Goal: Information Seeking & Learning: Check status

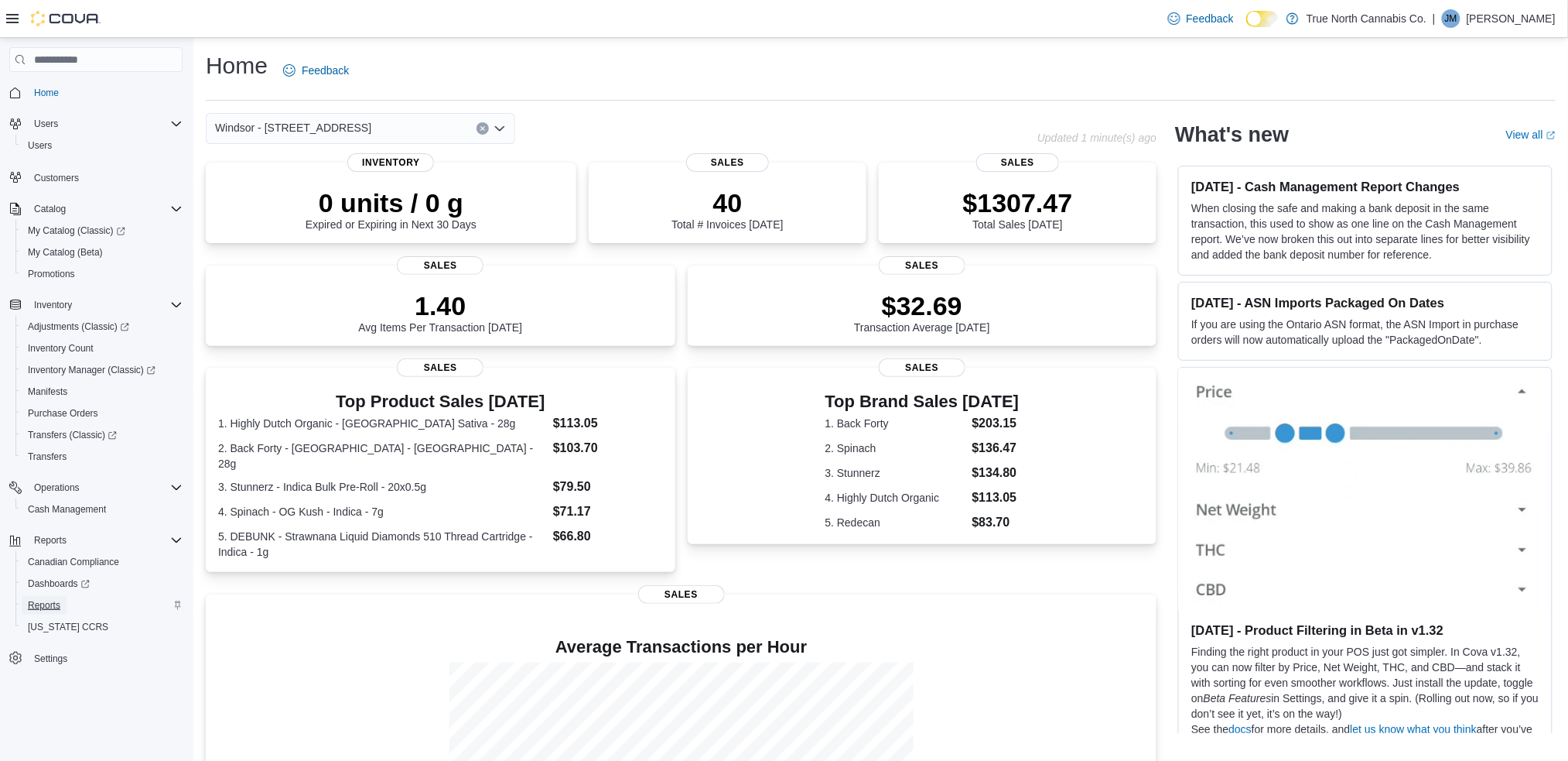
click at [42, 602] on span "Reports" at bounding box center [44, 605] width 33 height 12
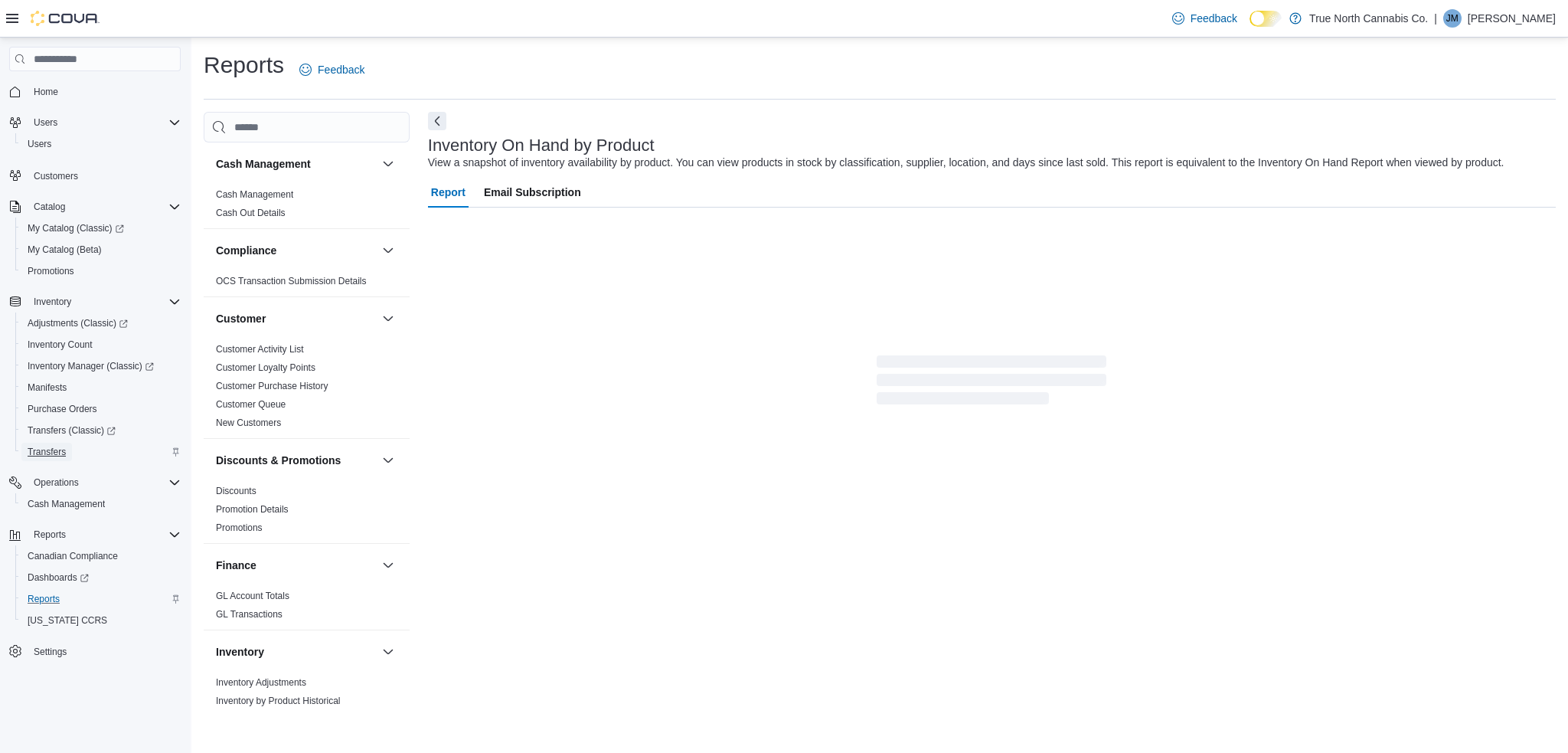
click at [49, 451] on span "Transfers" at bounding box center [46, 451] width 38 height 12
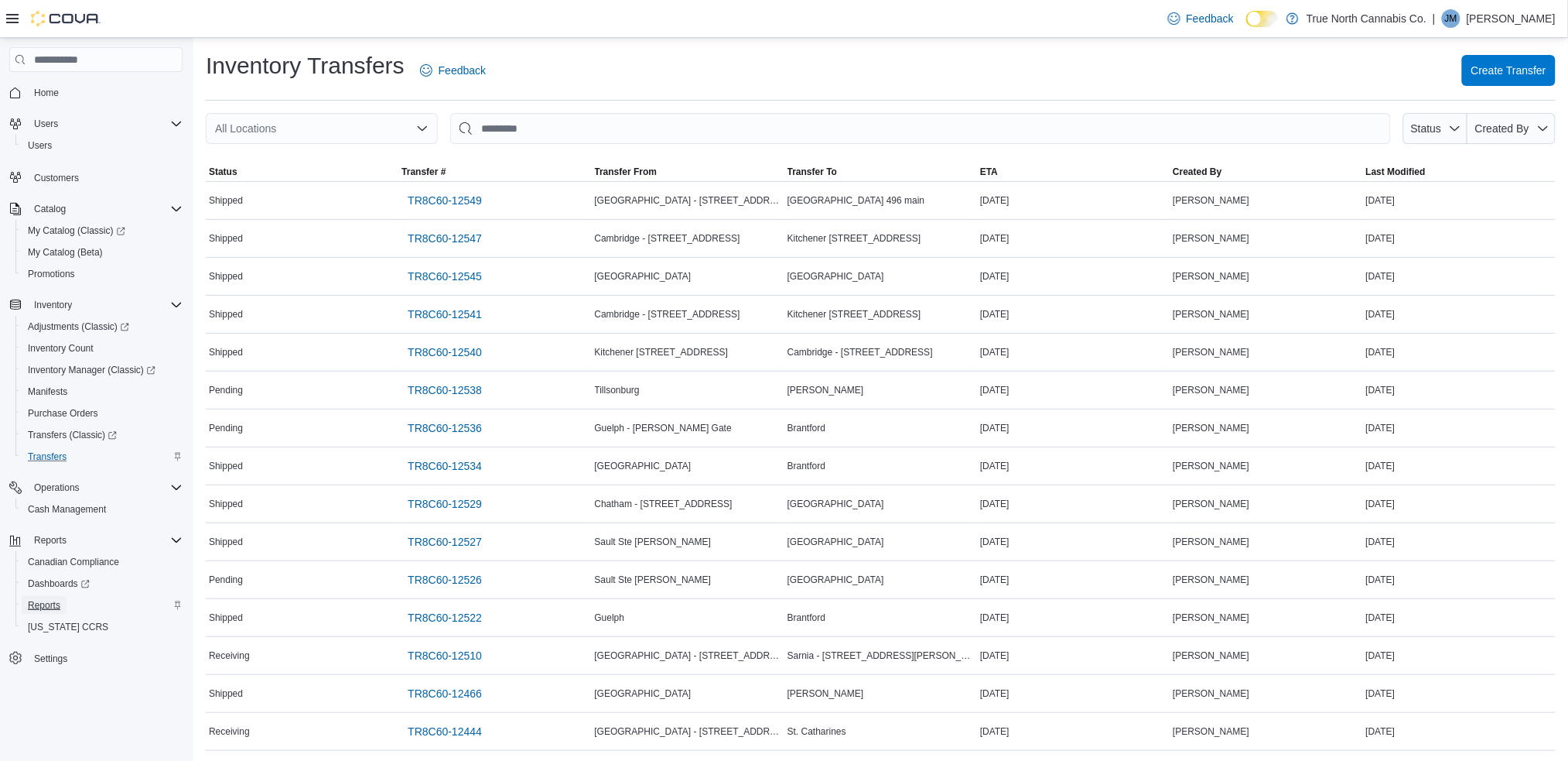
click at [46, 601] on span "Reports" at bounding box center [44, 605] width 33 height 12
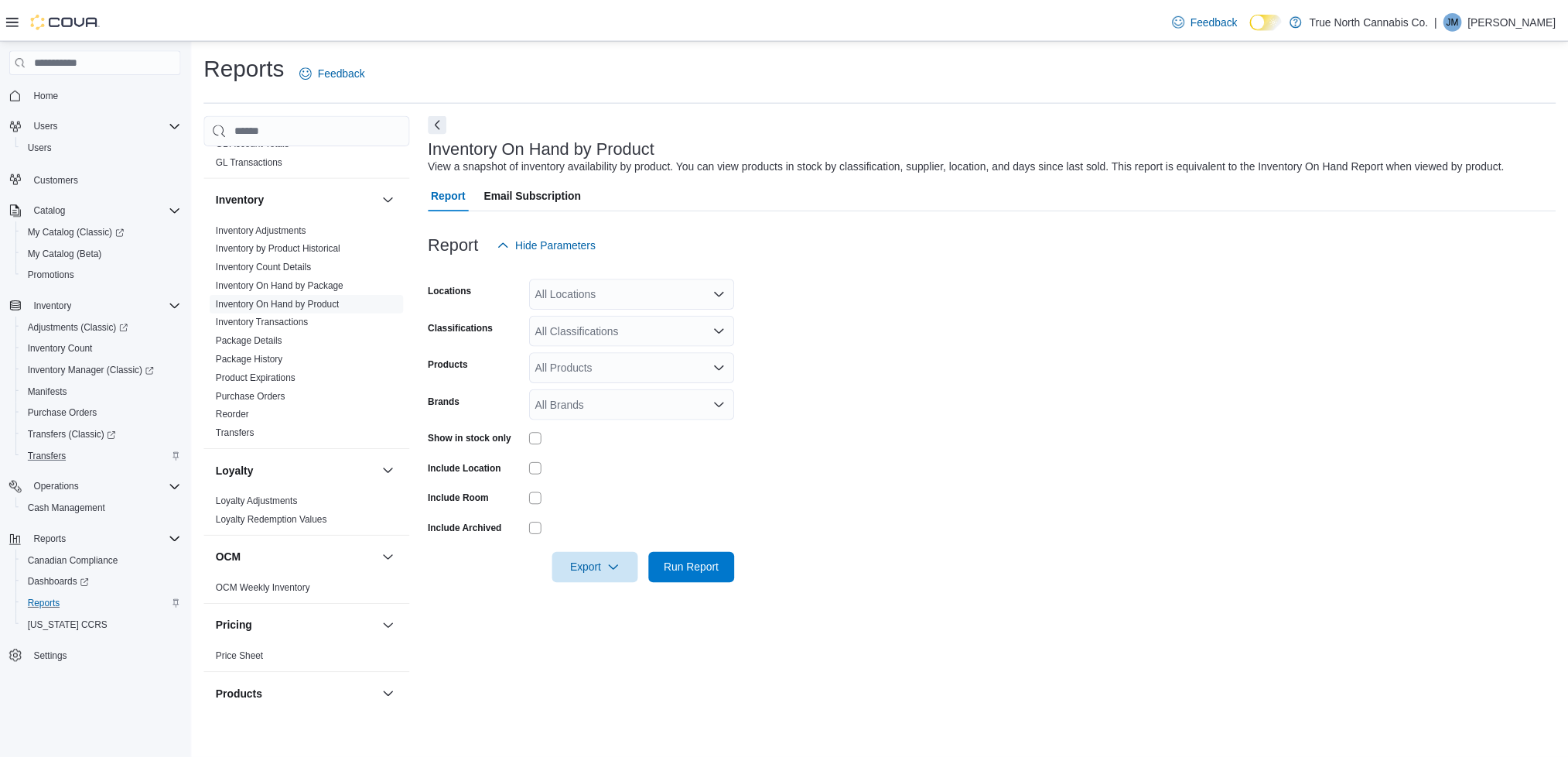
scroll to position [490, 0]
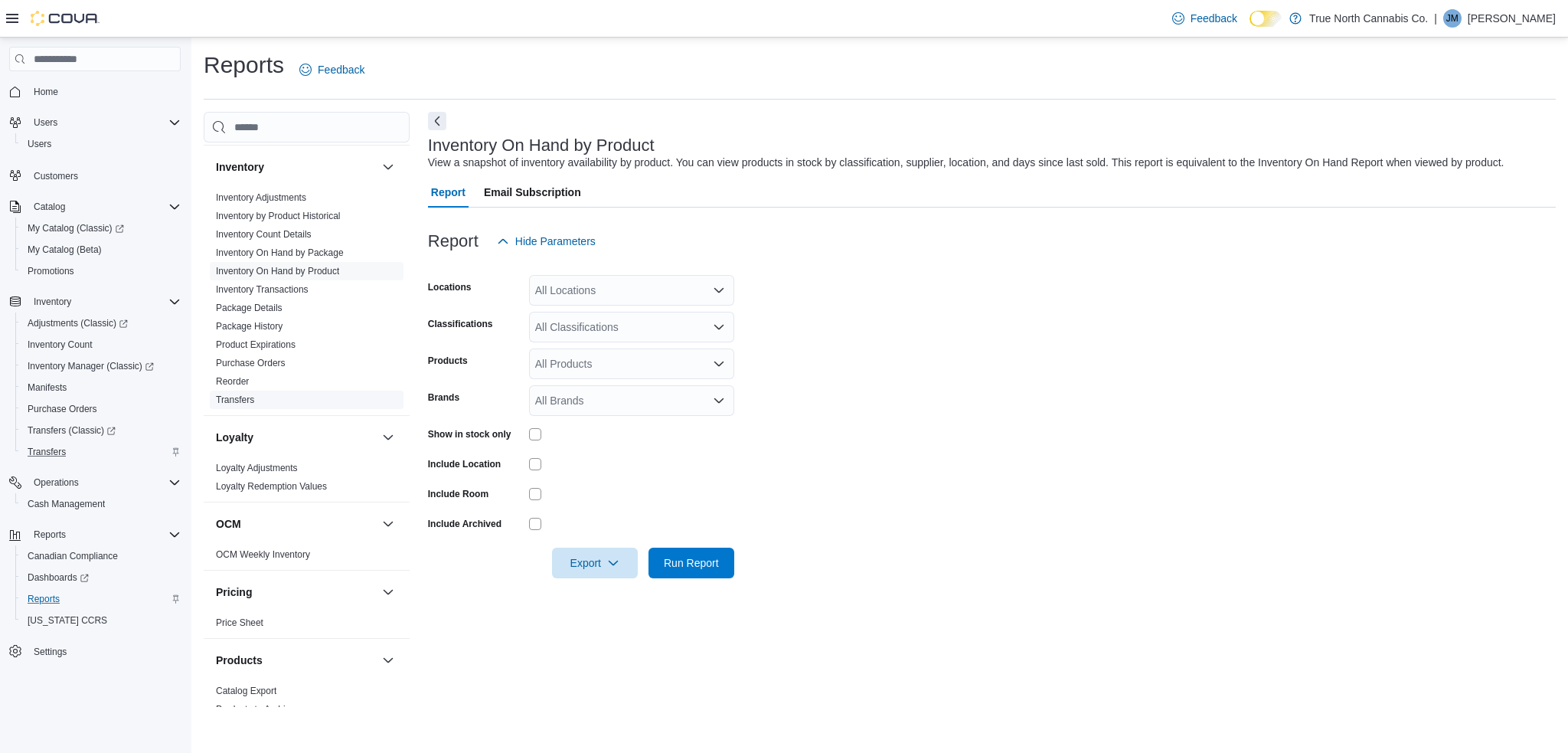
click at [229, 394] on link "Transfers" at bounding box center [235, 399] width 38 height 11
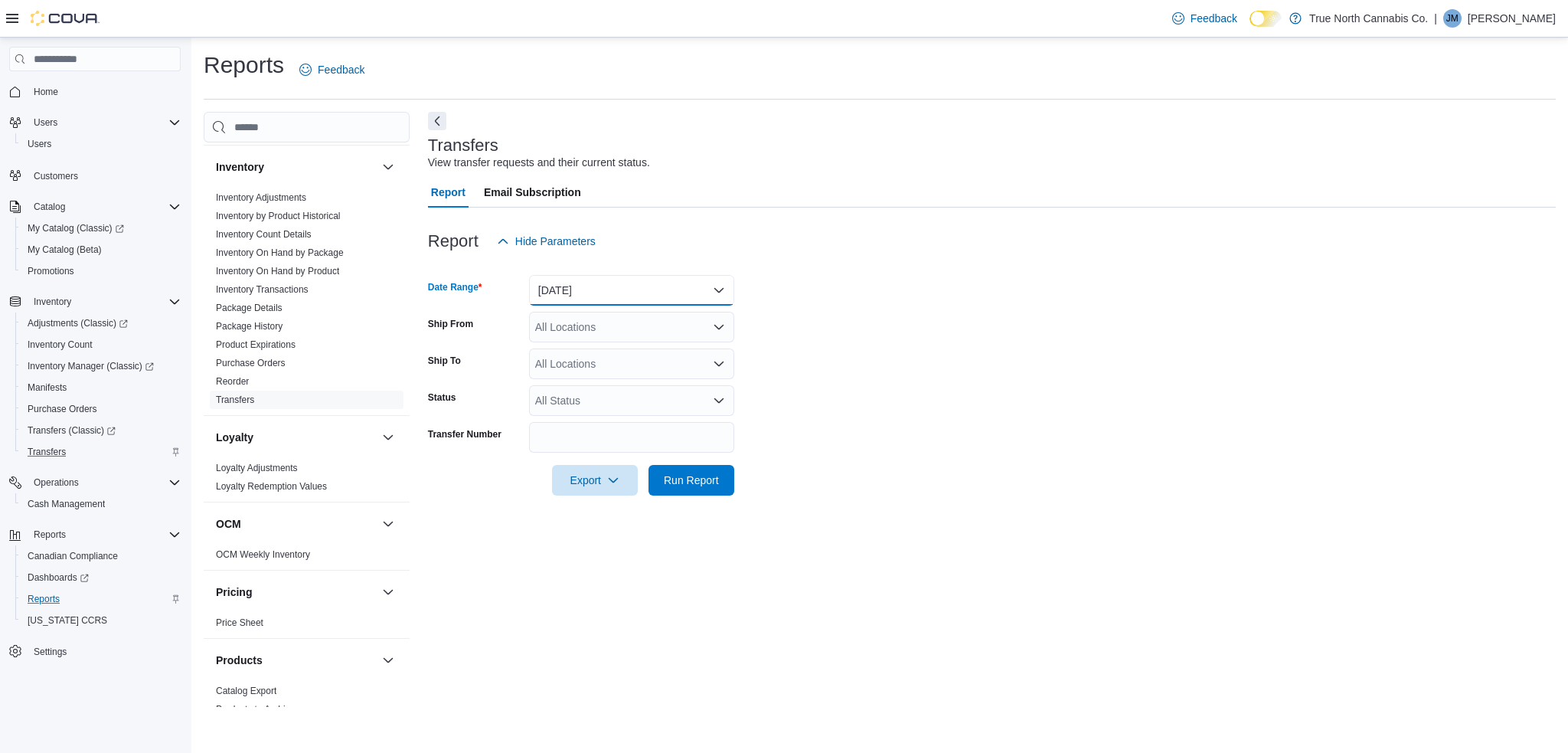
click at [616, 291] on button "Yesterday" at bounding box center [632, 290] width 205 height 31
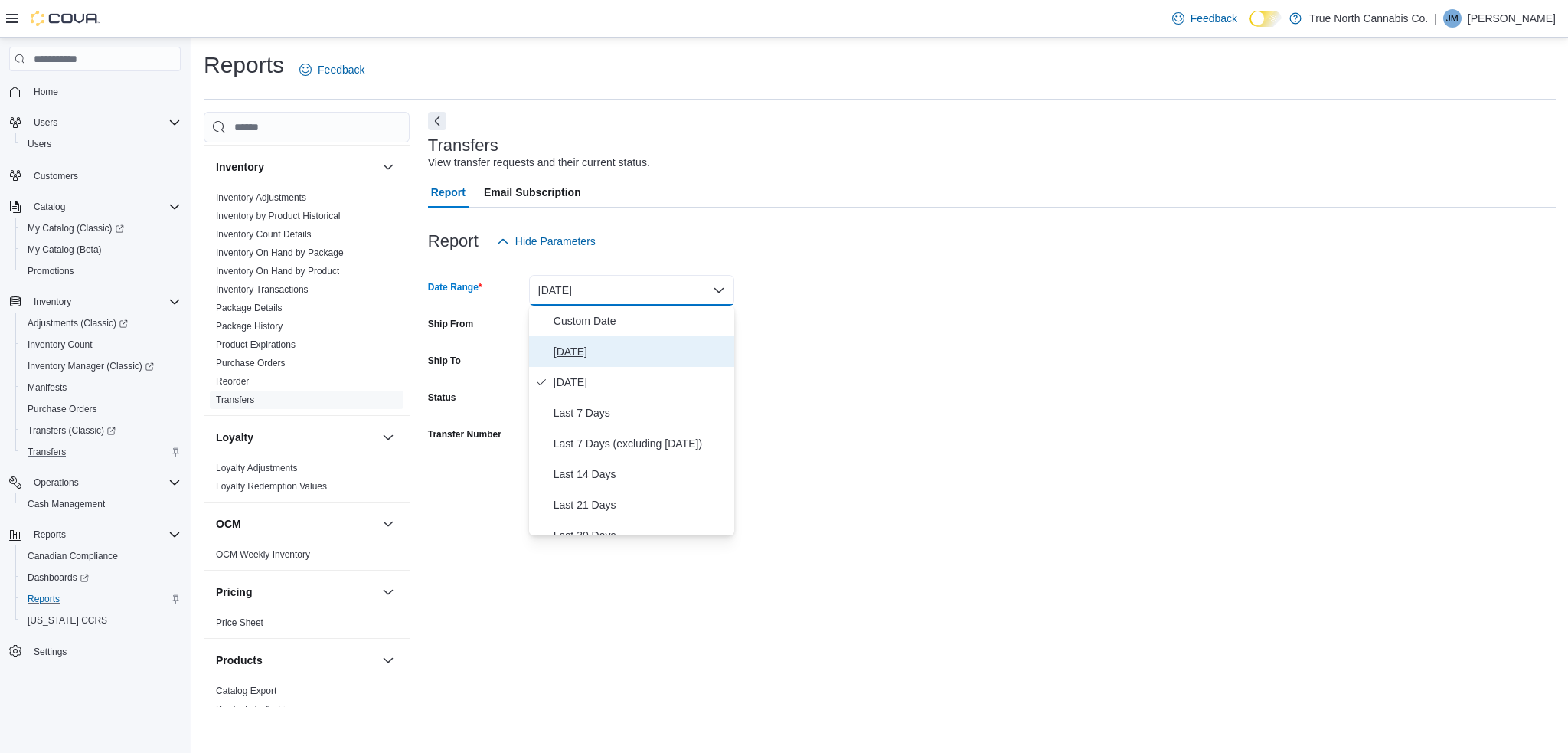
click at [573, 350] on span "Today" at bounding box center [641, 351] width 175 height 19
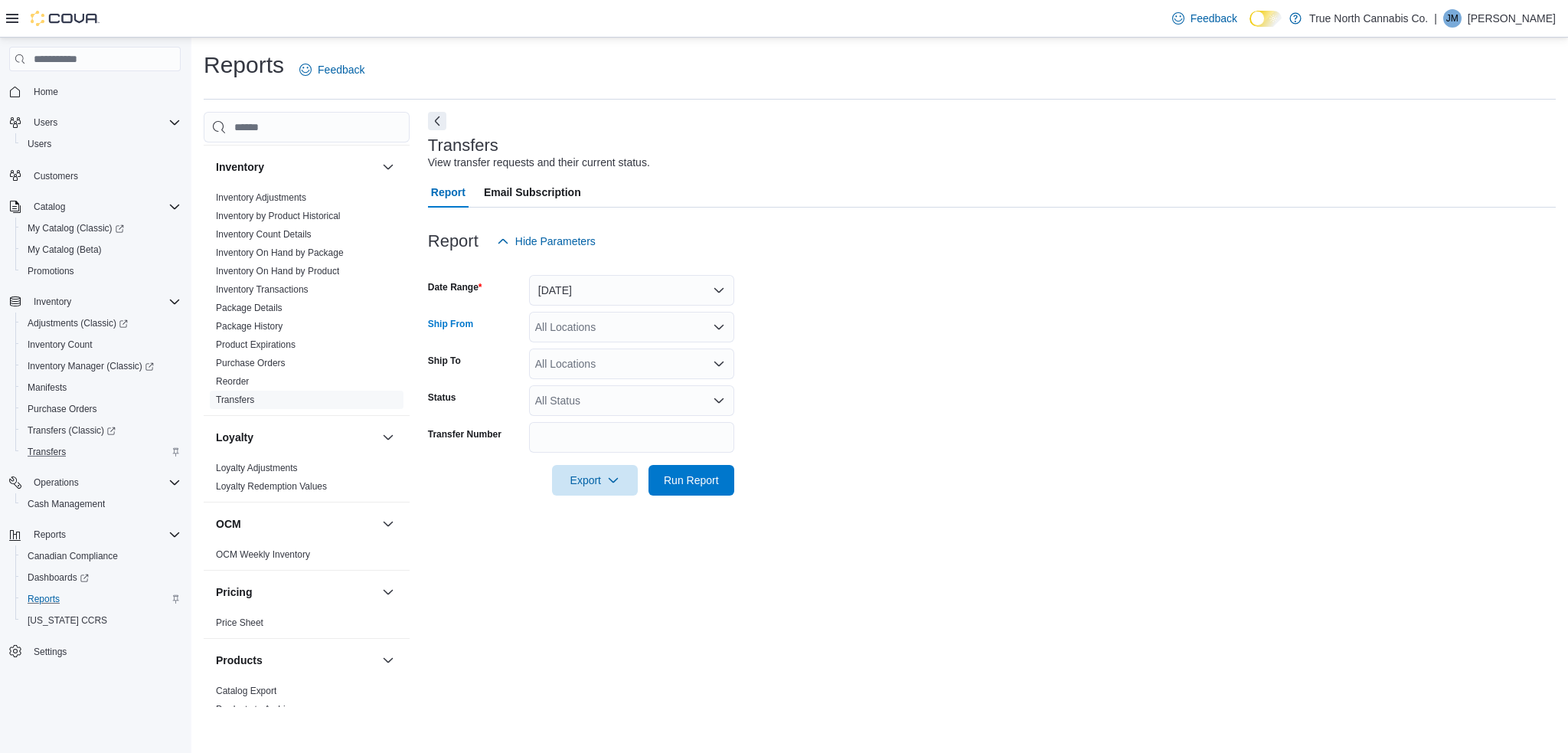
click at [609, 331] on div "All Locations" at bounding box center [632, 327] width 205 height 31
type input "*******"
click at [603, 350] on span "Windsor - 1368 Ottawa st" at bounding box center [639, 353] width 155 height 15
click at [860, 386] on form "Date Range Today Ship From Windsor - 1368 Ottawa st Ship To All Locations Statu…" at bounding box center [991, 376] width 1128 height 239
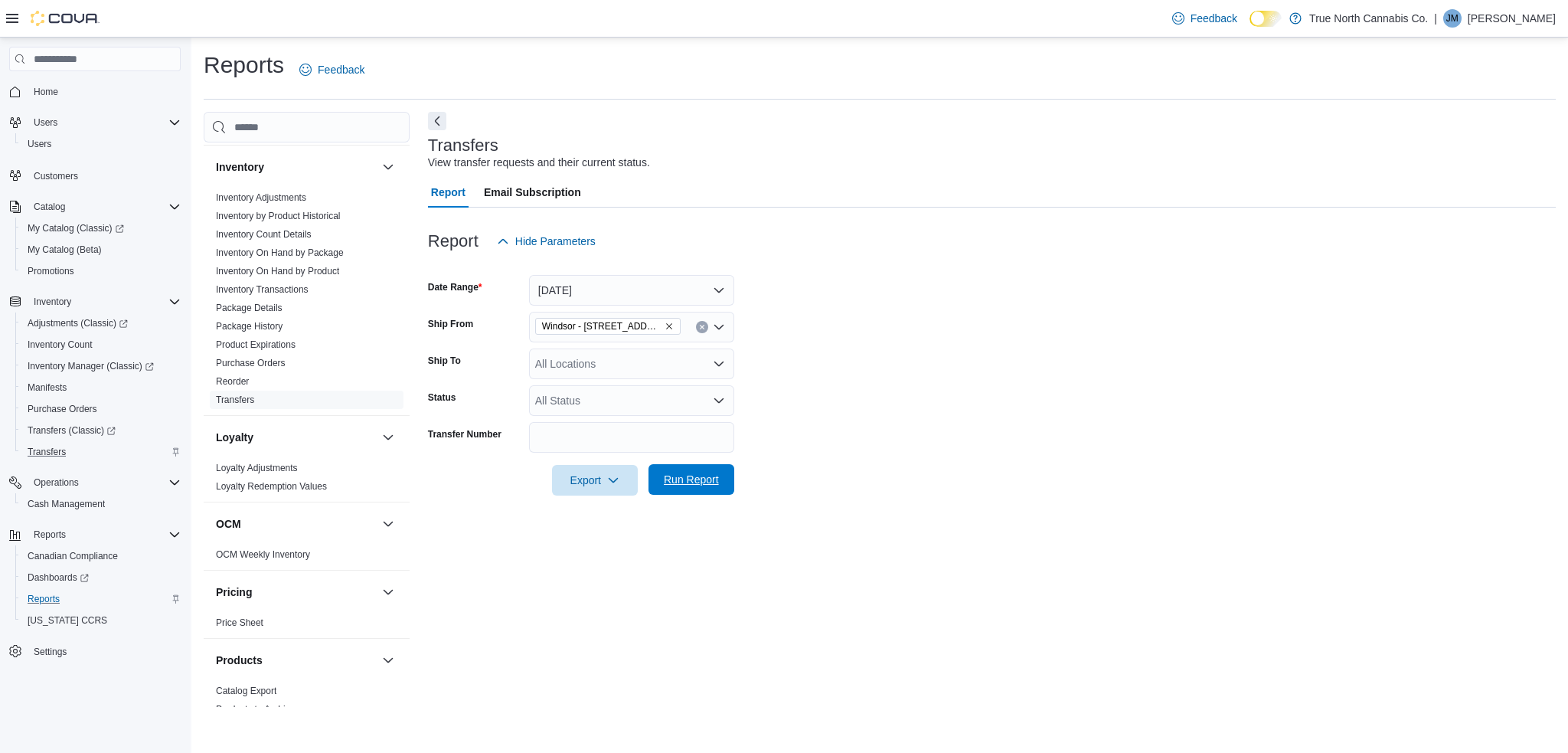
click at [696, 472] on span "Run Report" at bounding box center [691, 480] width 68 height 31
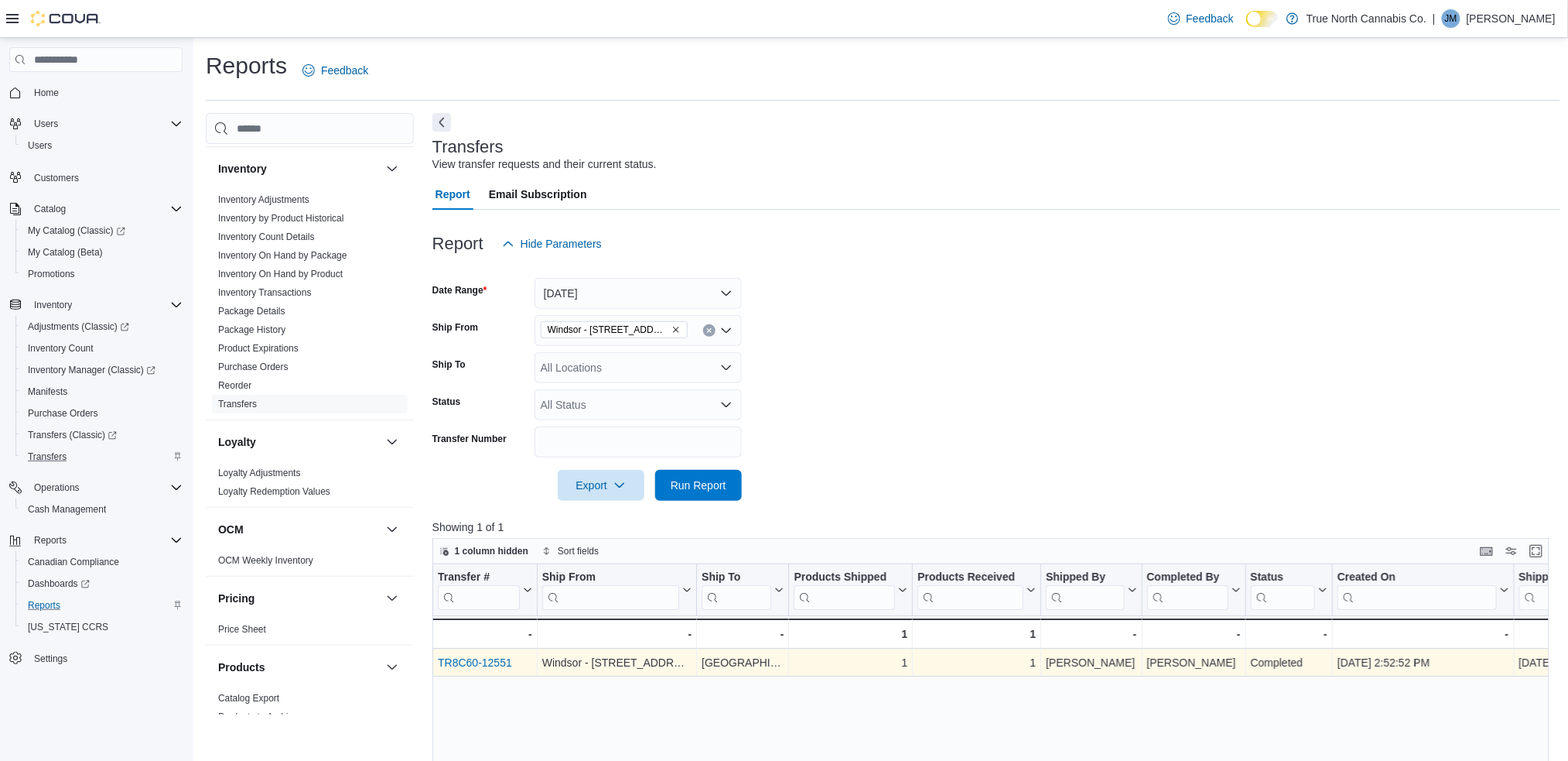
click at [483, 657] on link "TR8C60-12551" at bounding box center [475, 662] width 74 height 12
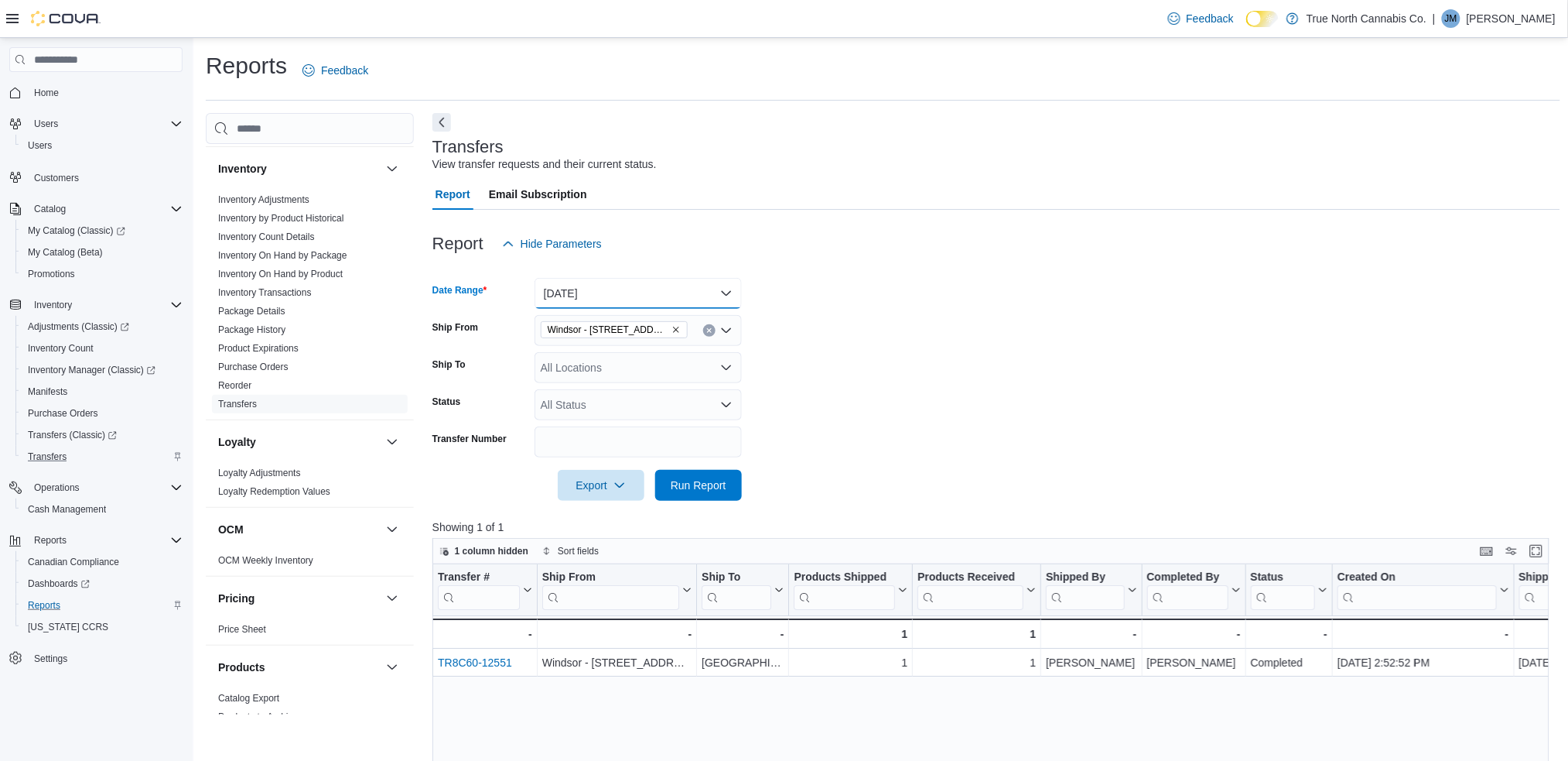
click at [611, 291] on button "Today" at bounding box center [638, 293] width 207 height 31
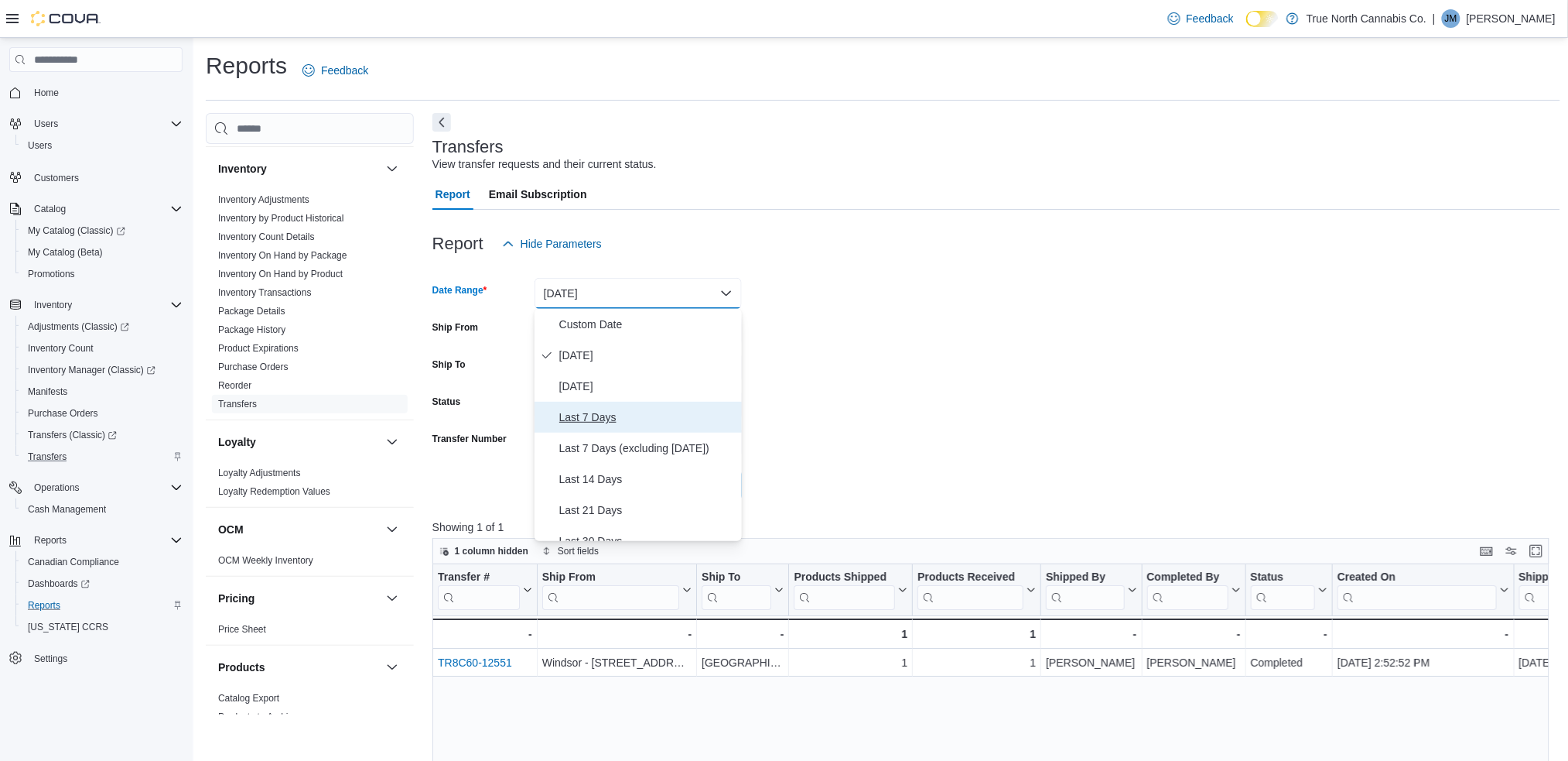
click at [576, 413] on span "Last 7 Days" at bounding box center [647, 417] width 177 height 19
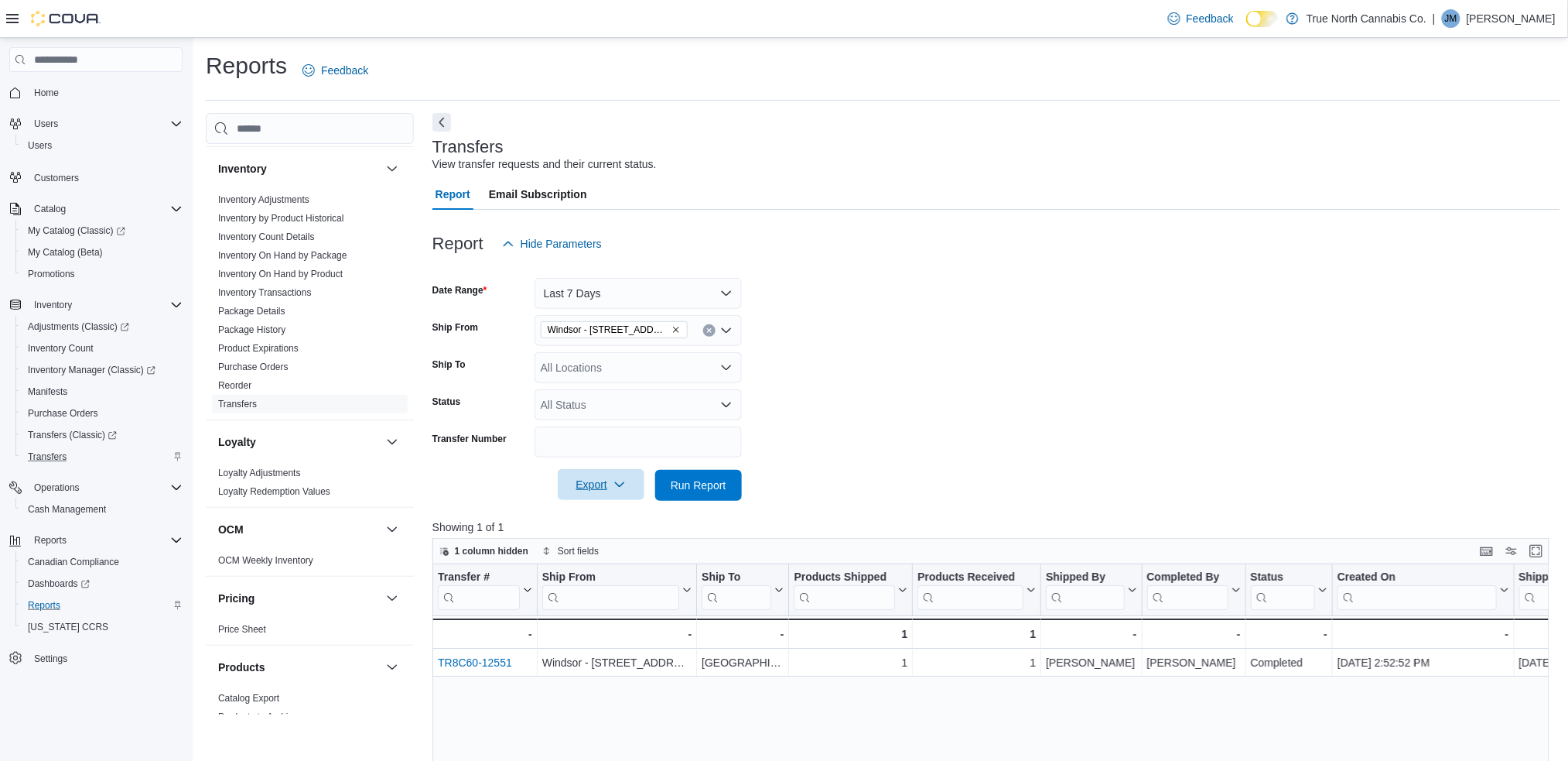
click at [599, 482] on span "Export" at bounding box center [600, 485] width 68 height 31
click at [706, 482] on span "Run Report" at bounding box center [698, 484] width 56 height 16
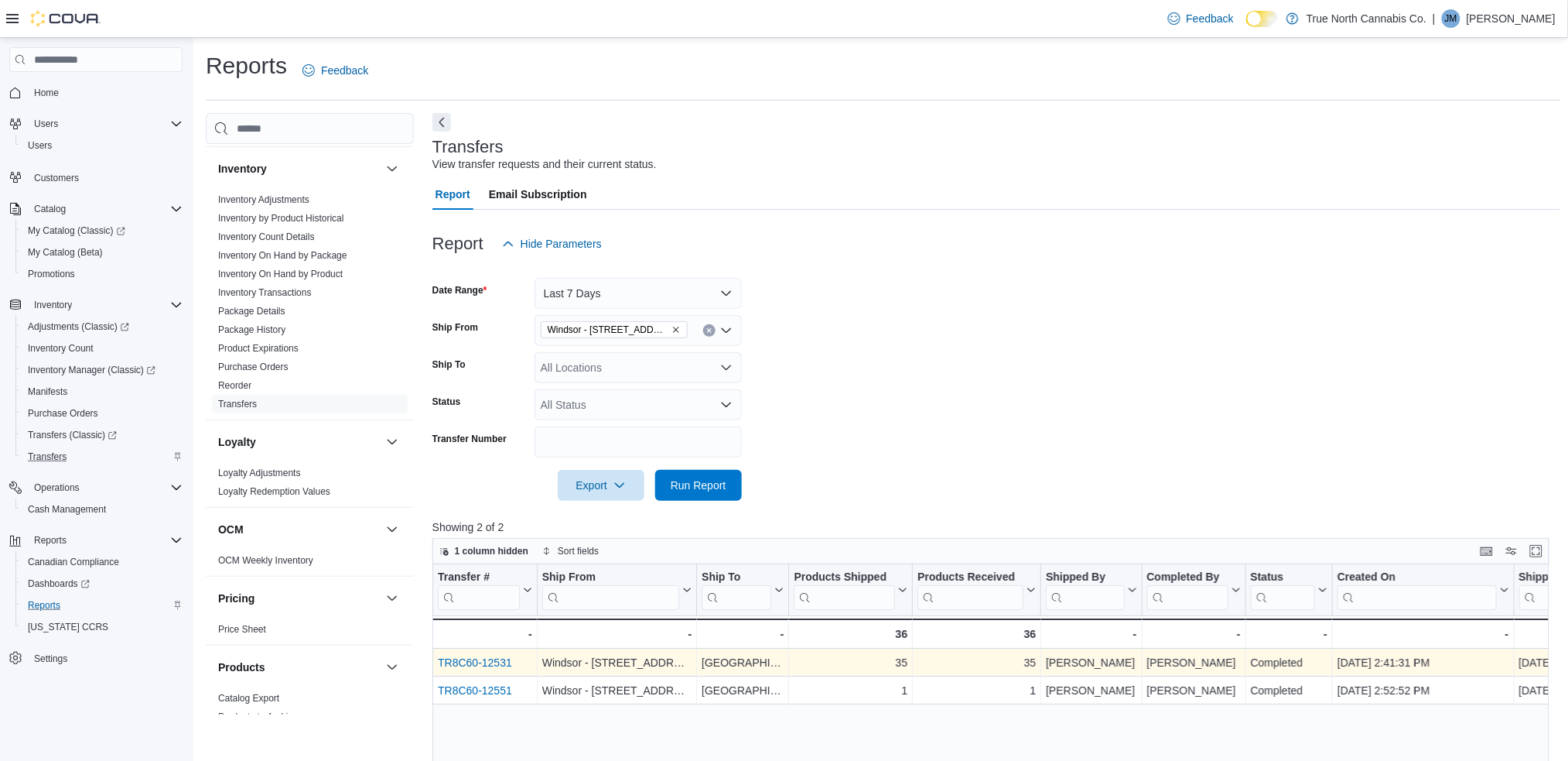
click at [478, 664] on link "TR8C60-12531" at bounding box center [475, 662] width 74 height 12
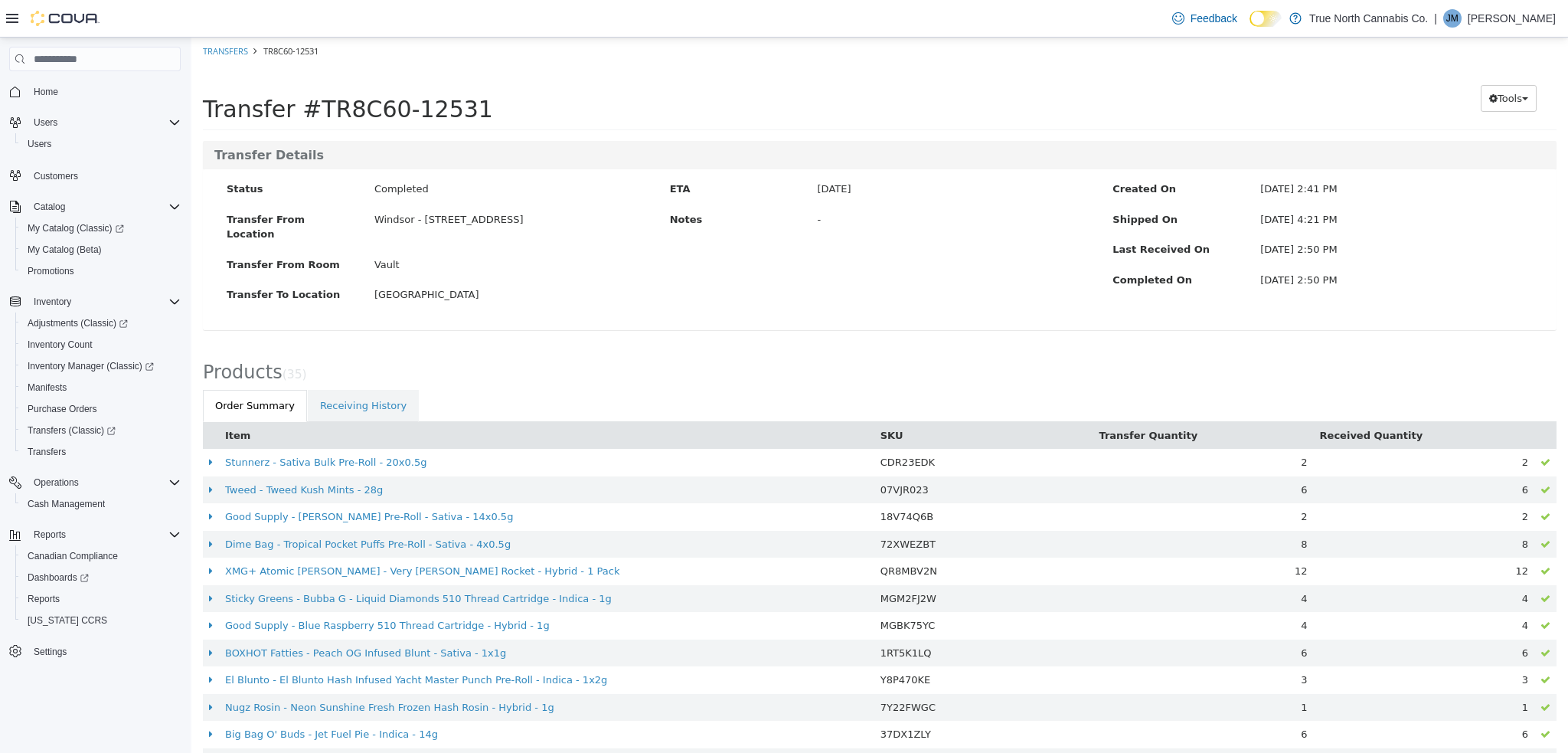
drag, startPoint x: 209, startPoint y: 418, endPoint x: 234, endPoint y: 420, distance: 25.1
click at [234, 422] on tr "Item SKU Transfer Quantity Received Quantity" at bounding box center [880, 436] width 1354 height 28
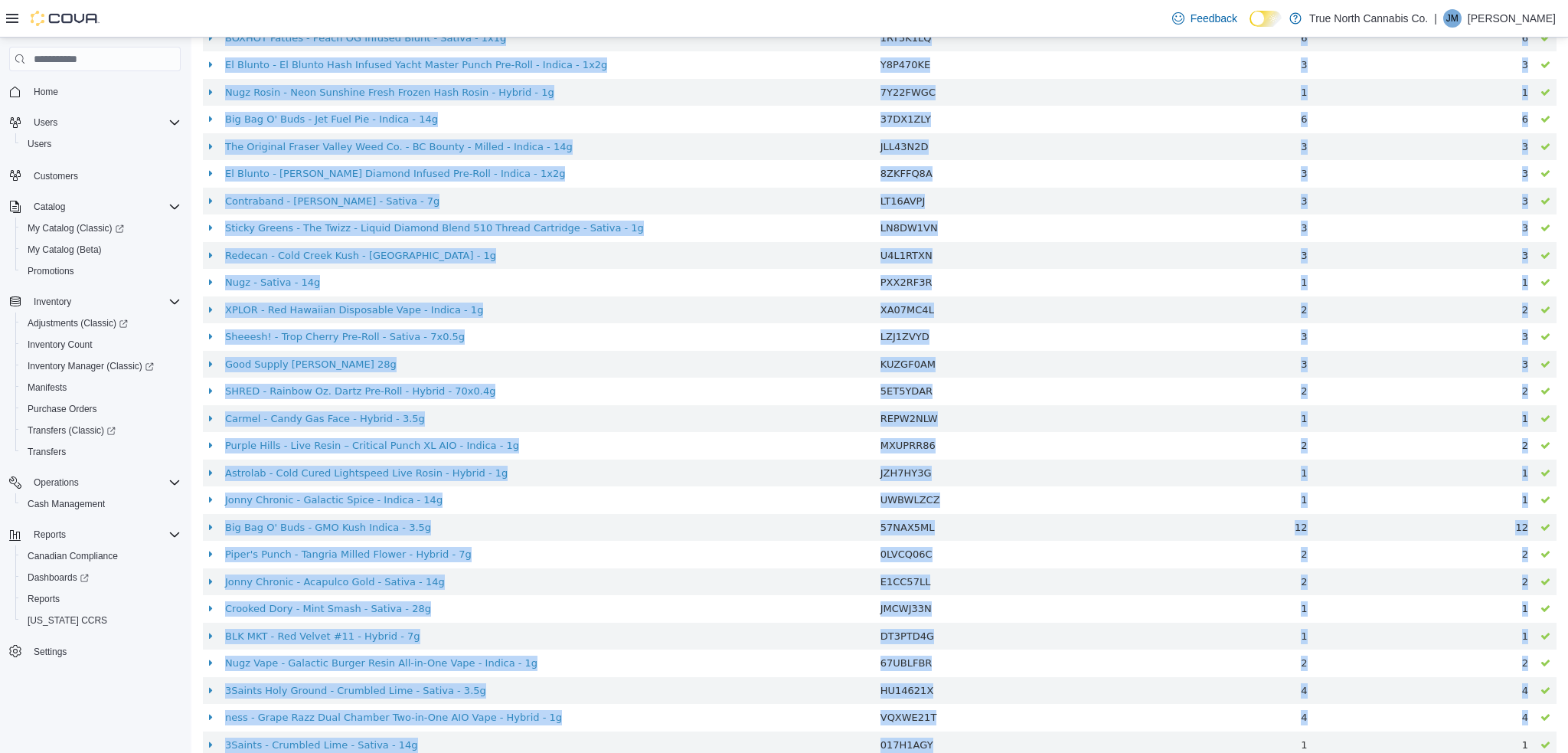
scroll to position [651, 0]
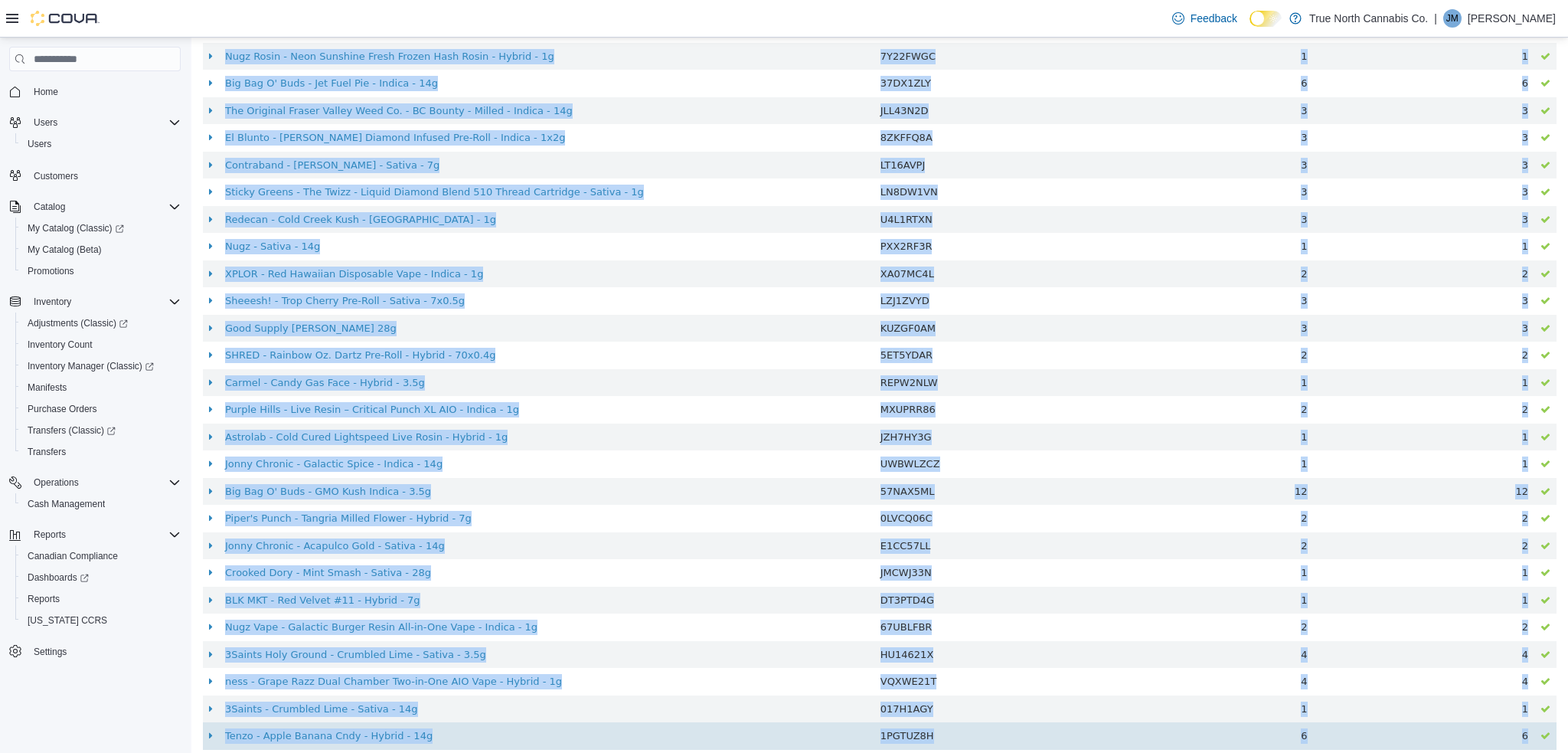
drag, startPoint x: 216, startPoint y: 420, endPoint x: 1535, endPoint y: 729, distance: 1354.7
click at [1535, 729] on table "Item SKU Transfer Quantity Received Quantity Stunnerz - Sativa Bulk Pre-Roll - …" at bounding box center [880, 259] width 1354 height 978
copy table "Item SKU Transfer Quantity Received Quantity Stunnerz - Sativa Bulk Pre-Roll - …"
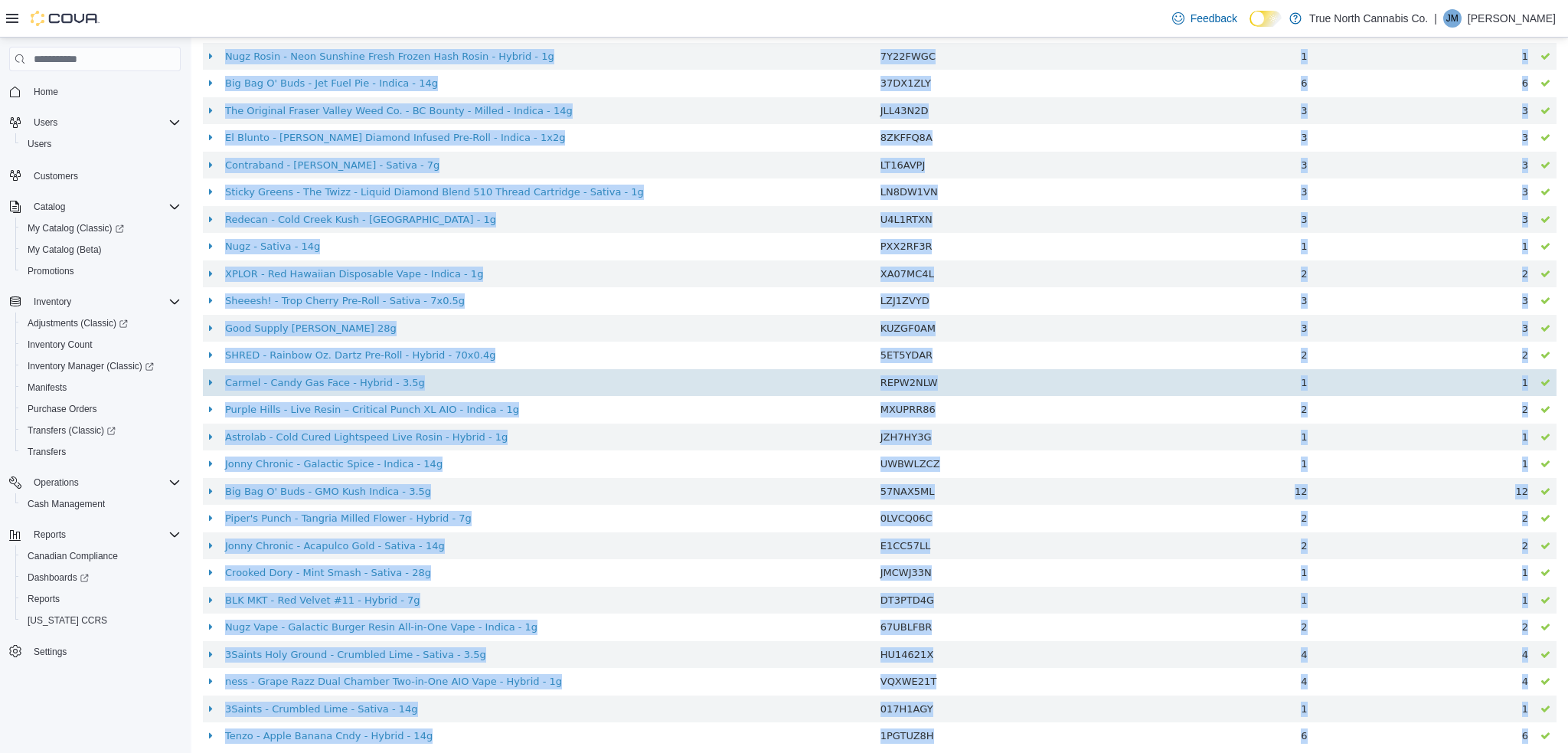
click at [769, 369] on td "Carmel - Candy Gas Face - Hybrid - 3.5g" at bounding box center [547, 383] width 656 height 28
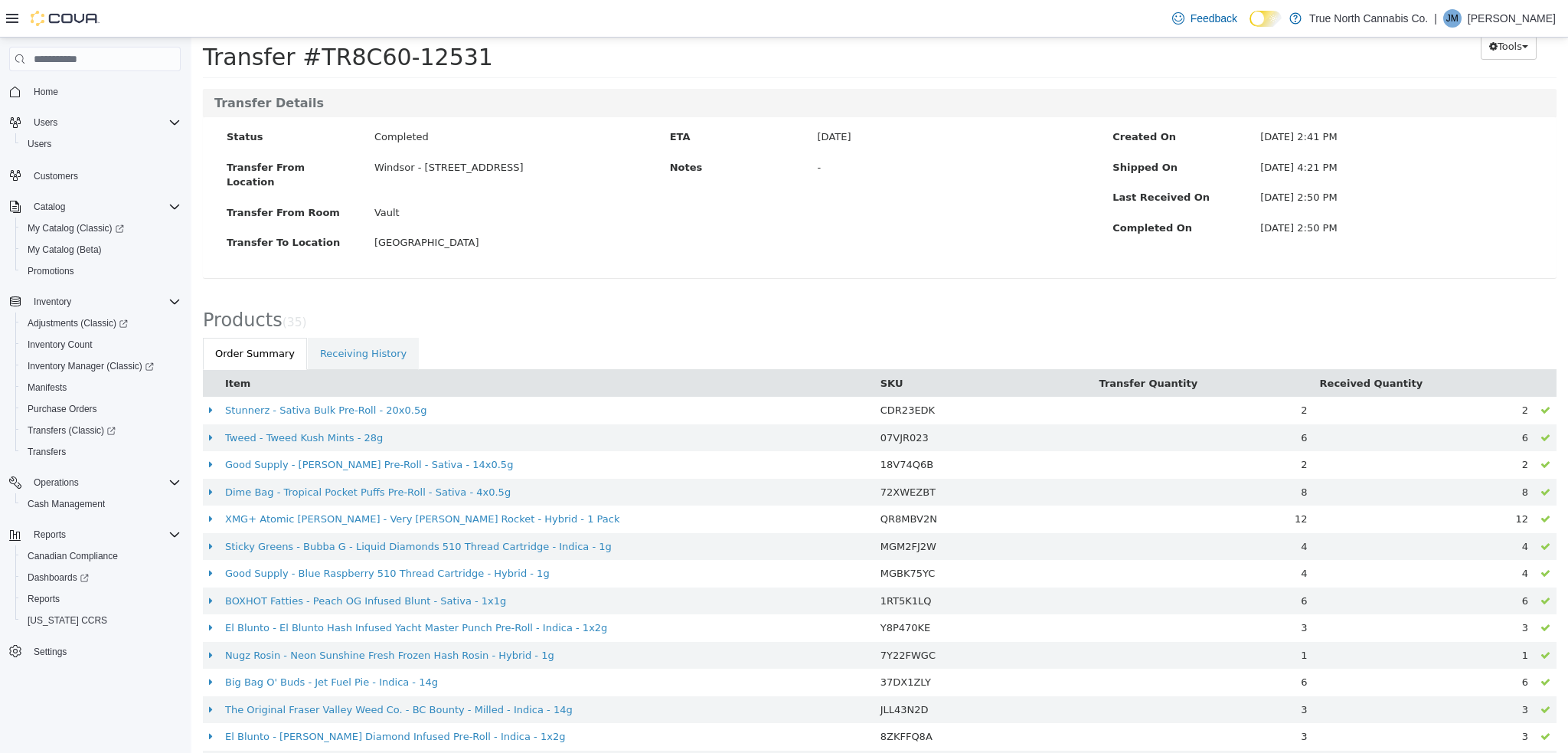
scroll to position [0, 0]
